Goal: Obtain resource: Obtain resource

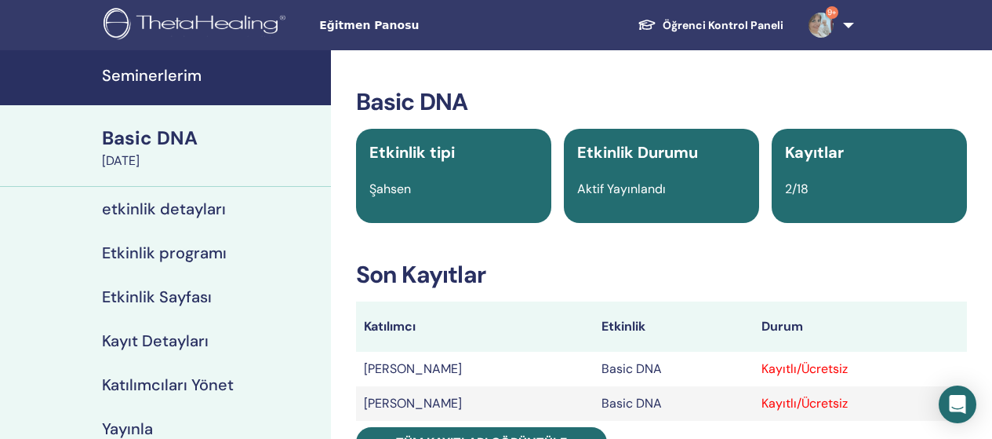
scroll to position [52, 0]
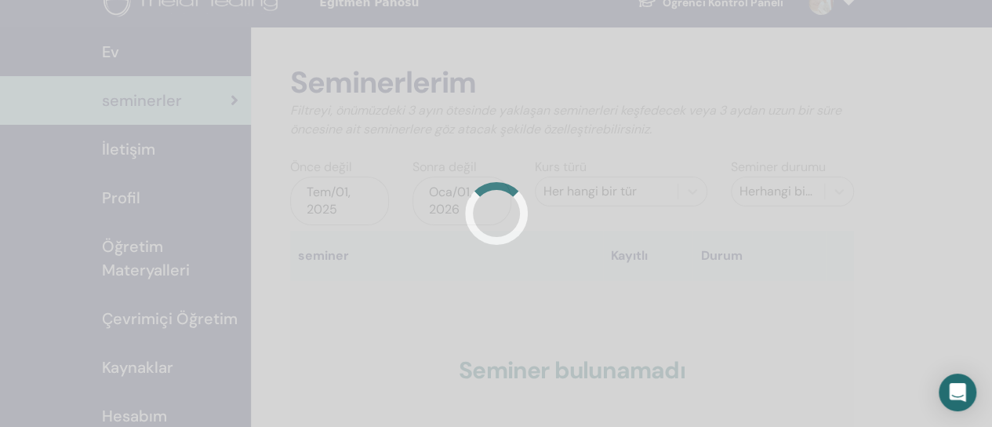
scroll to position [23, 0]
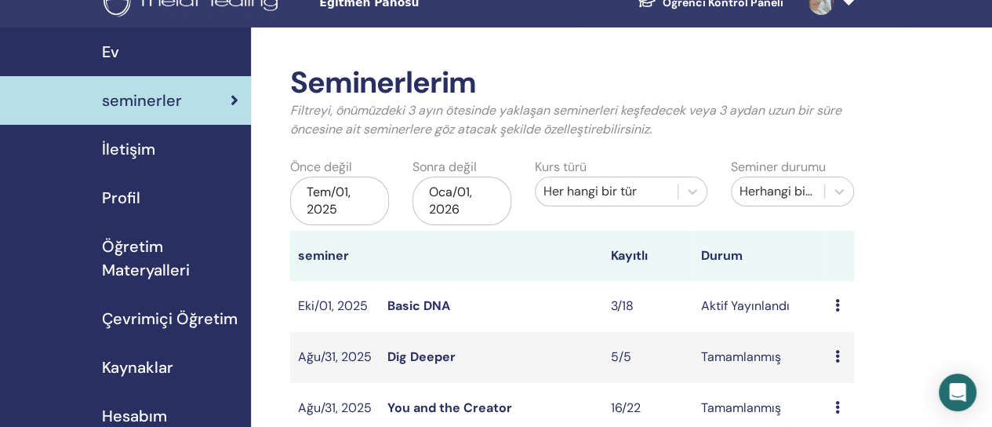
click at [141, 265] on span "Öğretim Materyalleri" at bounding box center [170, 258] width 137 height 47
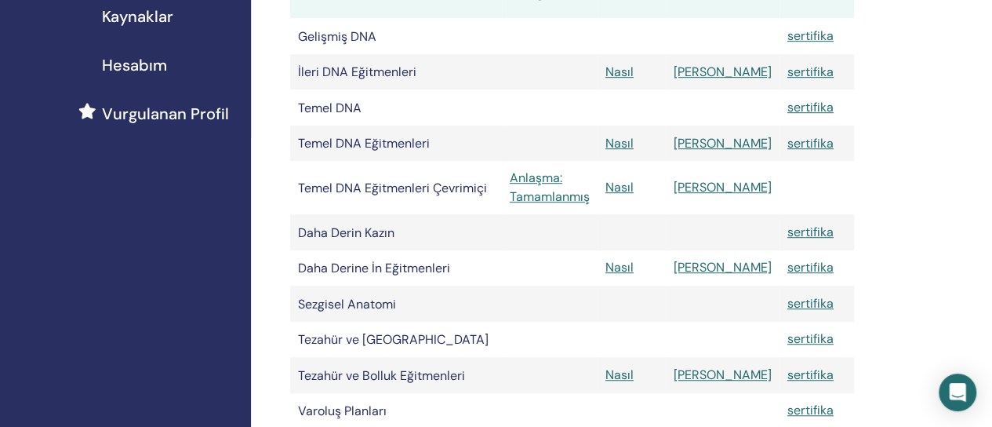
scroll to position [376, 0]
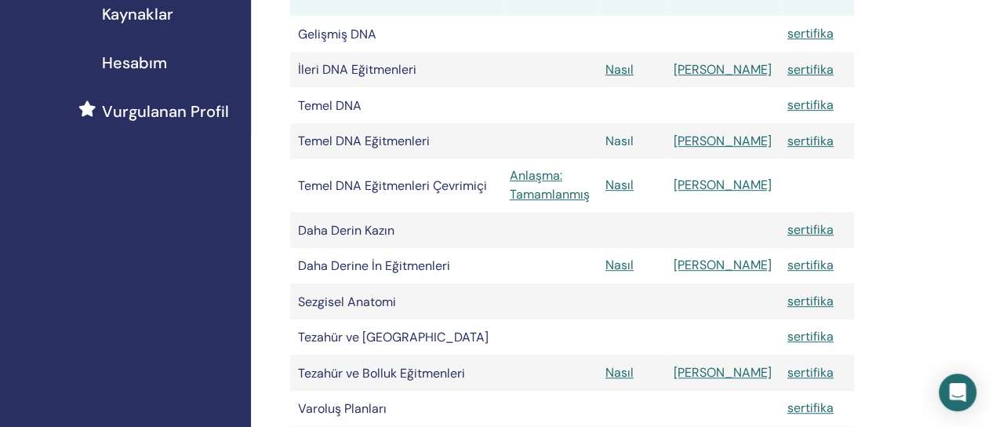
click at [634, 140] on font "Nasıl" at bounding box center [620, 141] width 28 height 16
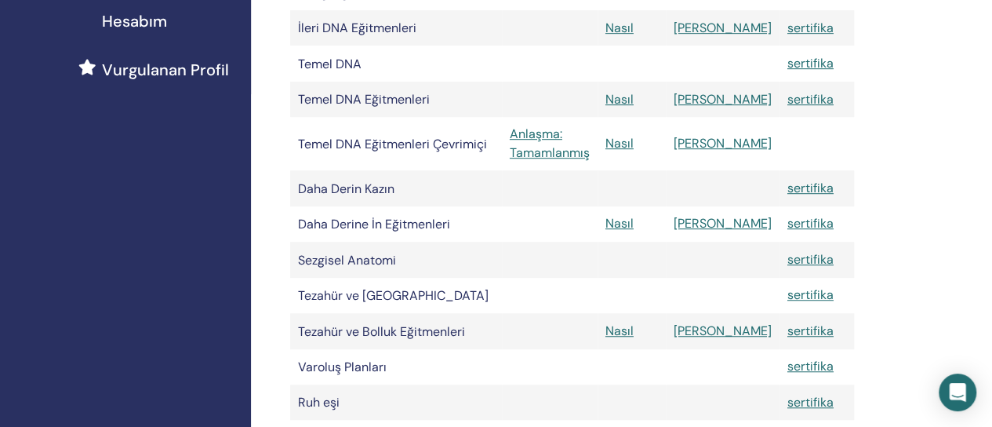
scroll to position [413, 0]
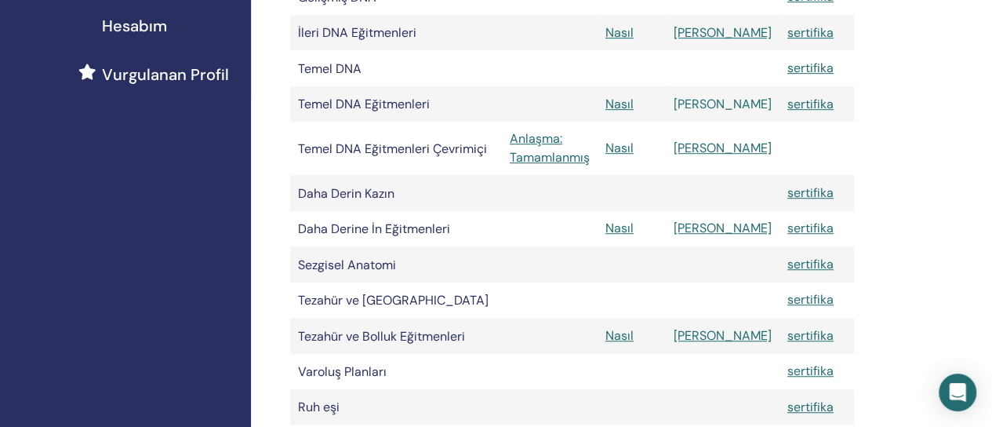
click at [731, 104] on font "Manuel" at bounding box center [723, 104] width 98 height 16
